Goal: Task Accomplishment & Management: Use online tool/utility

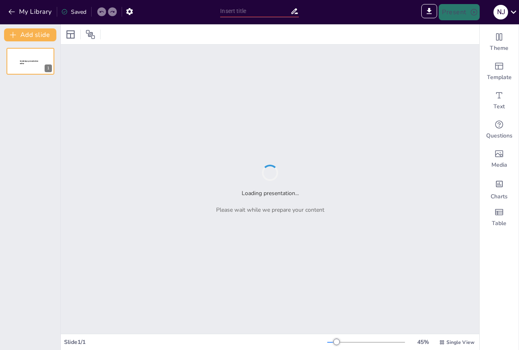
type input "Potencial Minero del Estado Falcón: Análisis del Proyecto Carbonífero [GEOGRAPH…"
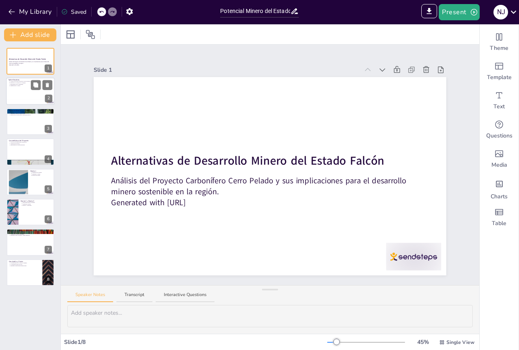
click at [24, 94] on div at bounding box center [30, 92] width 49 height 28
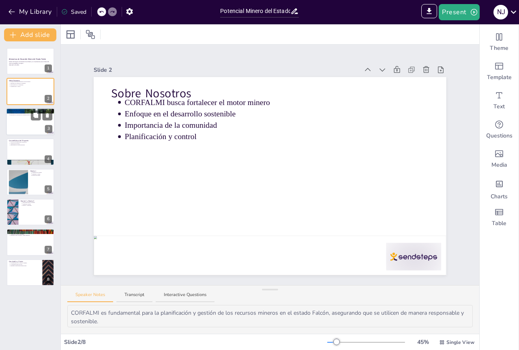
click at [23, 126] on div at bounding box center [30, 122] width 49 height 28
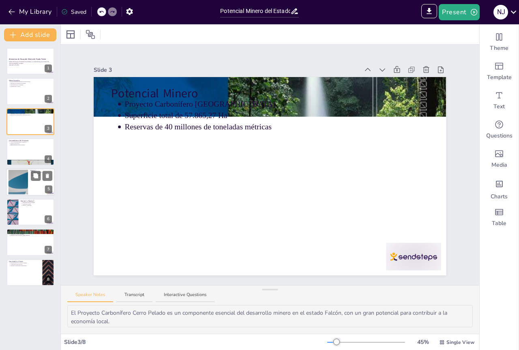
click at [26, 172] on div at bounding box center [18, 181] width 44 height 25
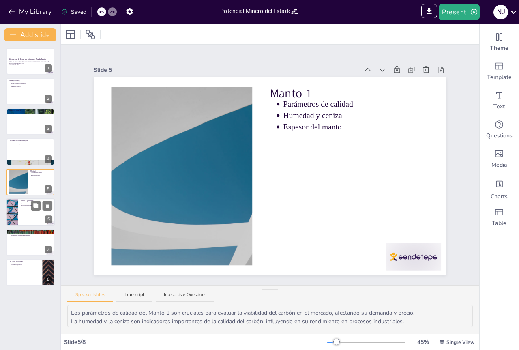
click at [24, 214] on div at bounding box center [30, 212] width 49 height 28
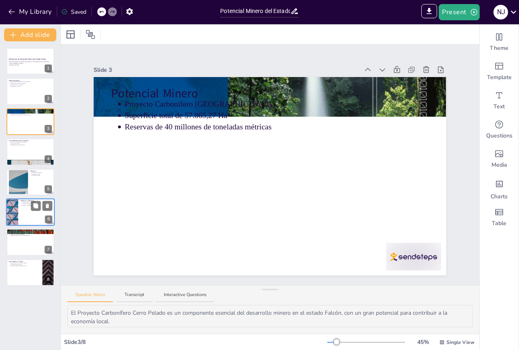
type textarea "CORFALMI es fundamental para la planificación y gestión de los recursos mineros…"
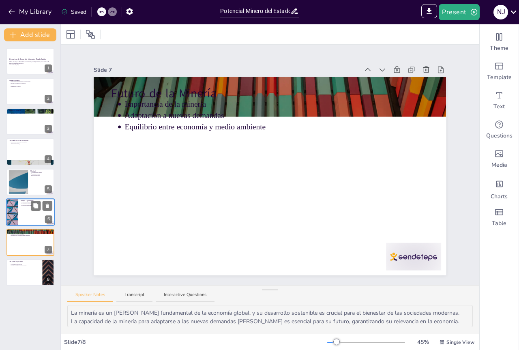
type textarea "La sostenibilidad es un principio fundamental que debe guiar todas las activida…"
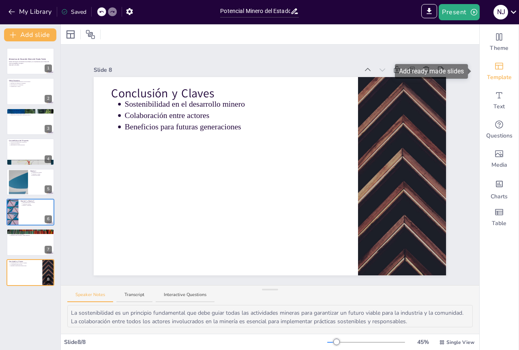
click at [496, 73] on div "Template" at bounding box center [499, 71] width 39 height 29
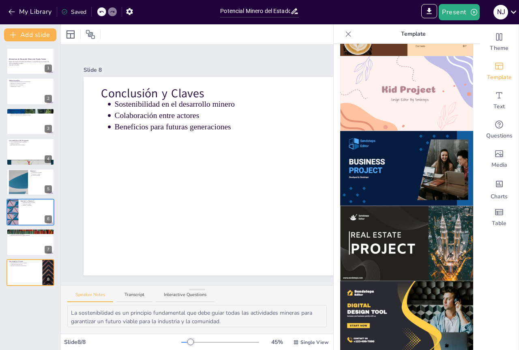
scroll to position [608, 0]
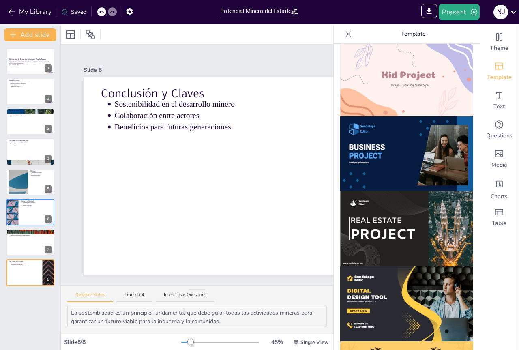
click at [396, 144] on img at bounding box center [406, 153] width 133 height 75
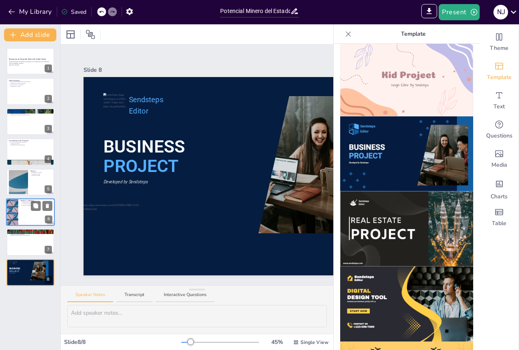
click at [24, 219] on div at bounding box center [30, 212] width 49 height 28
type textarea "Las diferencias en las características de los mantos son importantes para deter…"
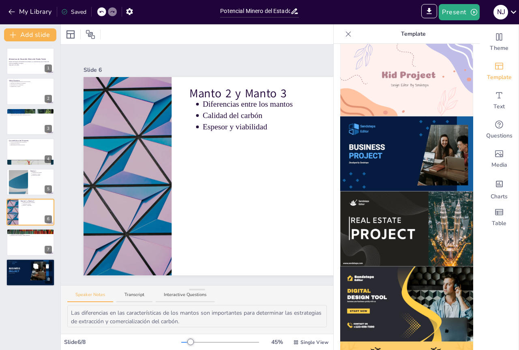
click at [19, 271] on span "PROJECT" at bounding box center [14, 271] width 11 height 3
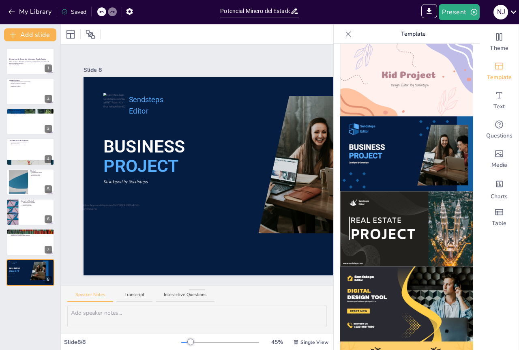
click at [101, 12] on icon at bounding box center [101, 11] width 5 height 5
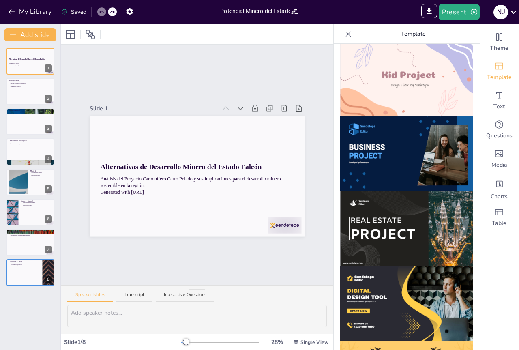
click at [342, 34] on div at bounding box center [348, 34] width 13 height 13
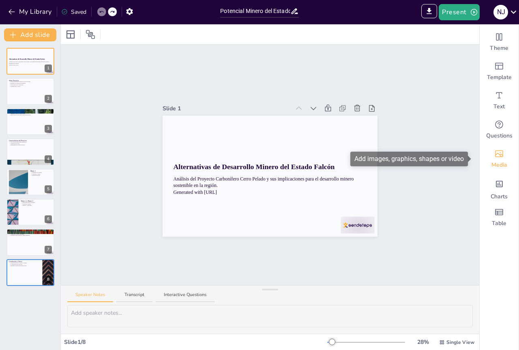
click at [491, 162] on span "Media" at bounding box center [499, 165] width 16 height 8
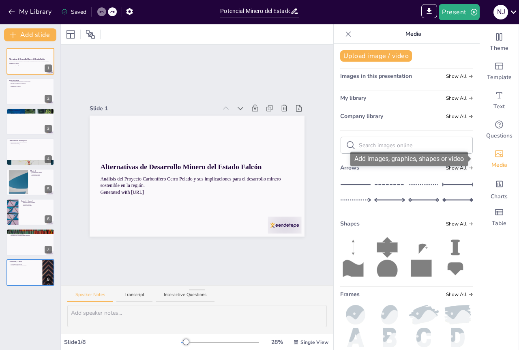
click at [491, 162] on span "Media" at bounding box center [499, 165] width 16 height 8
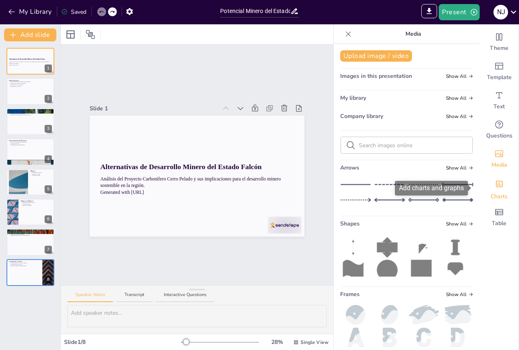
click at [496, 186] on icon "Add charts and graphs" at bounding box center [499, 184] width 7 height 6
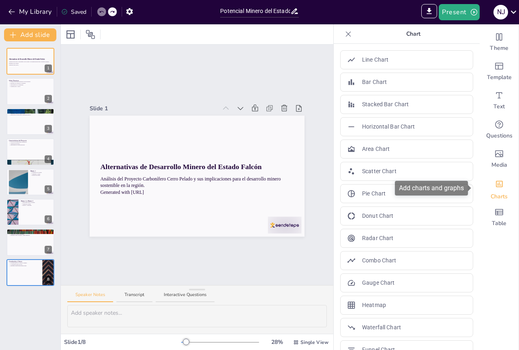
click at [496, 186] on icon "Add charts and graphs" at bounding box center [499, 184] width 7 height 6
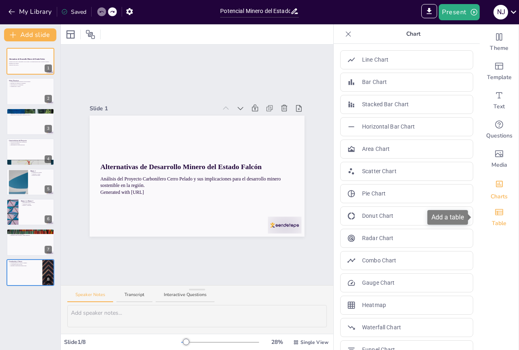
click at [496, 214] on icon "Add a table" at bounding box center [499, 212] width 10 height 10
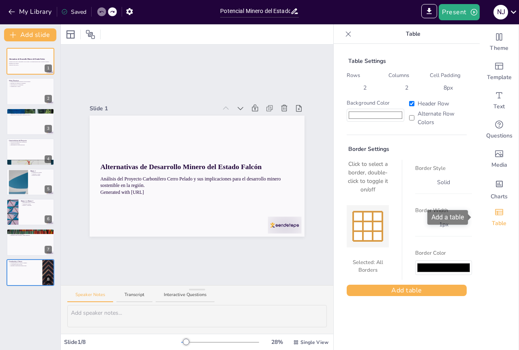
click at [495, 214] on icon "Add a table" at bounding box center [499, 212] width 10 height 10
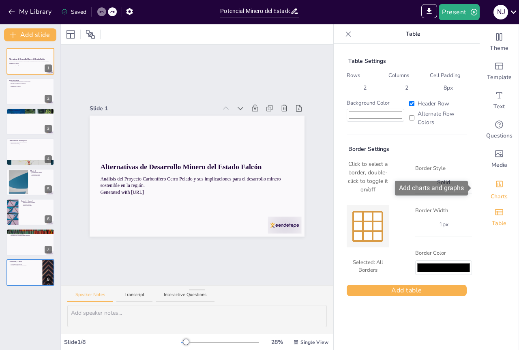
click at [495, 190] on div "Add charts and graphs" at bounding box center [499, 183] width 9 height 15
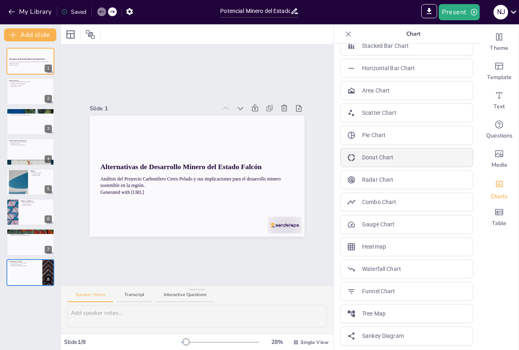
scroll to position [60, 0]
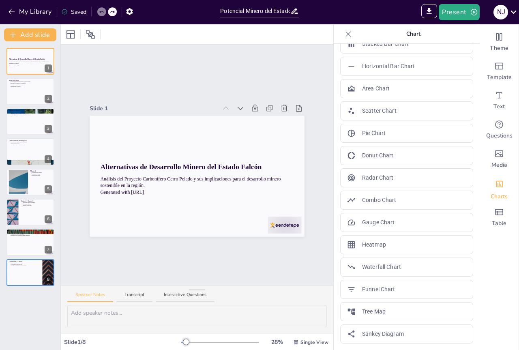
click at [209, 78] on div "Slide 1 Alternativas de Desarrollo Minero del Estado Falcón Análisis del Proyec…" at bounding box center [197, 165] width 272 height 240
click at [161, 38] on icon at bounding box center [164, 34] width 8 height 8
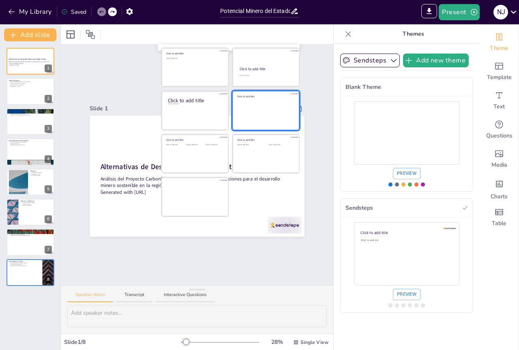
click at [246, 110] on div at bounding box center [266, 110] width 66 height 39
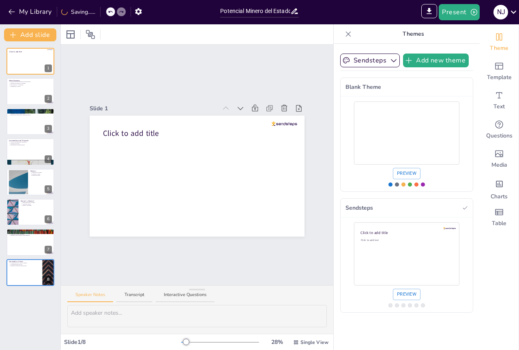
click at [107, 13] on div "My Library Saving......" at bounding box center [73, 11] width 146 height 15
click at [122, 60] on div "Slide 1 Click to add title Slide 2 Sobre Nosotros CORFALMI busca fortalecer el …" at bounding box center [197, 165] width 272 height 240
